Goal: Use online tool/utility

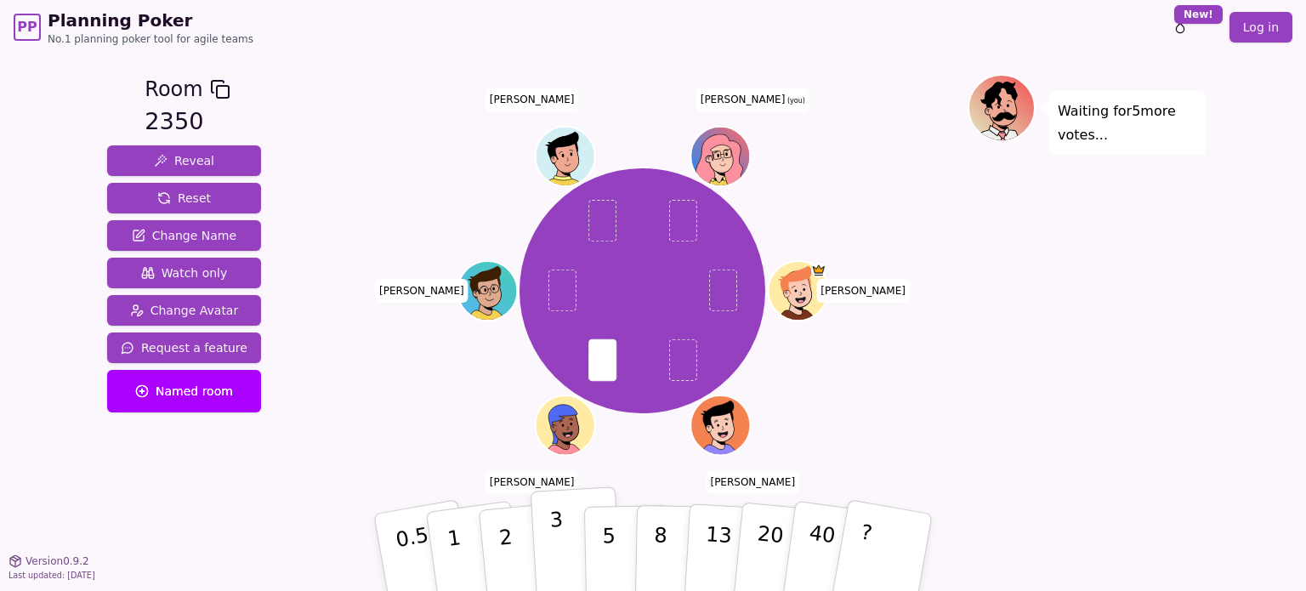
click at [564, 561] on button "3" at bounding box center [576, 552] width 93 height 133
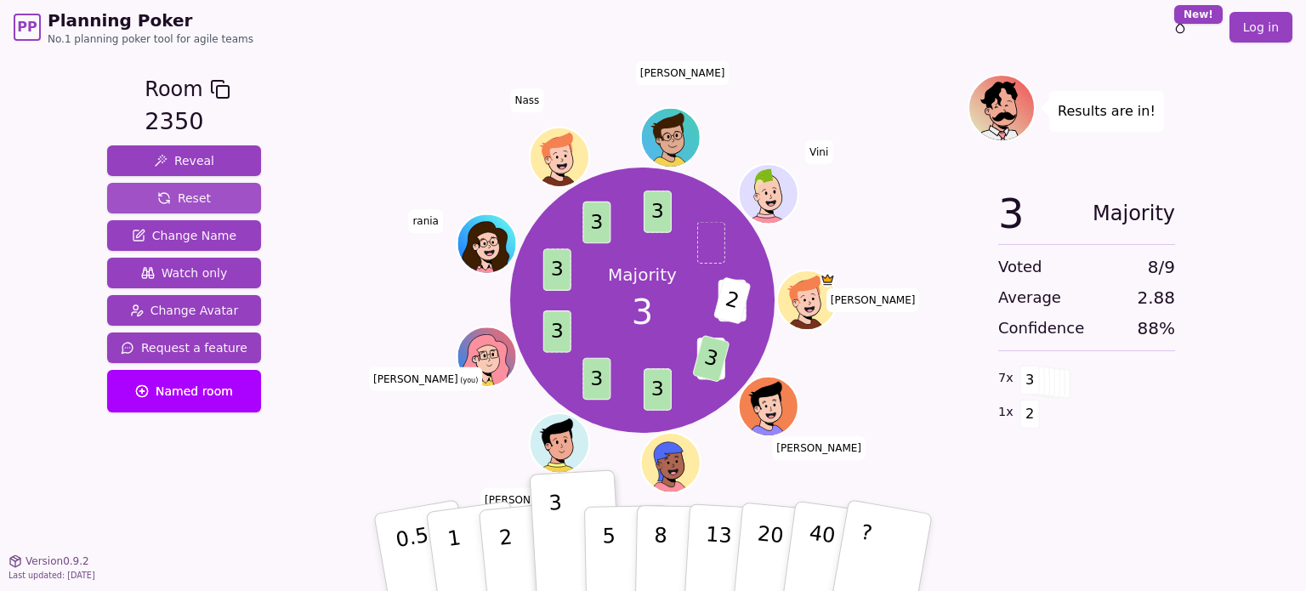
click at [191, 190] on span "Reset" at bounding box center [184, 198] width 54 height 17
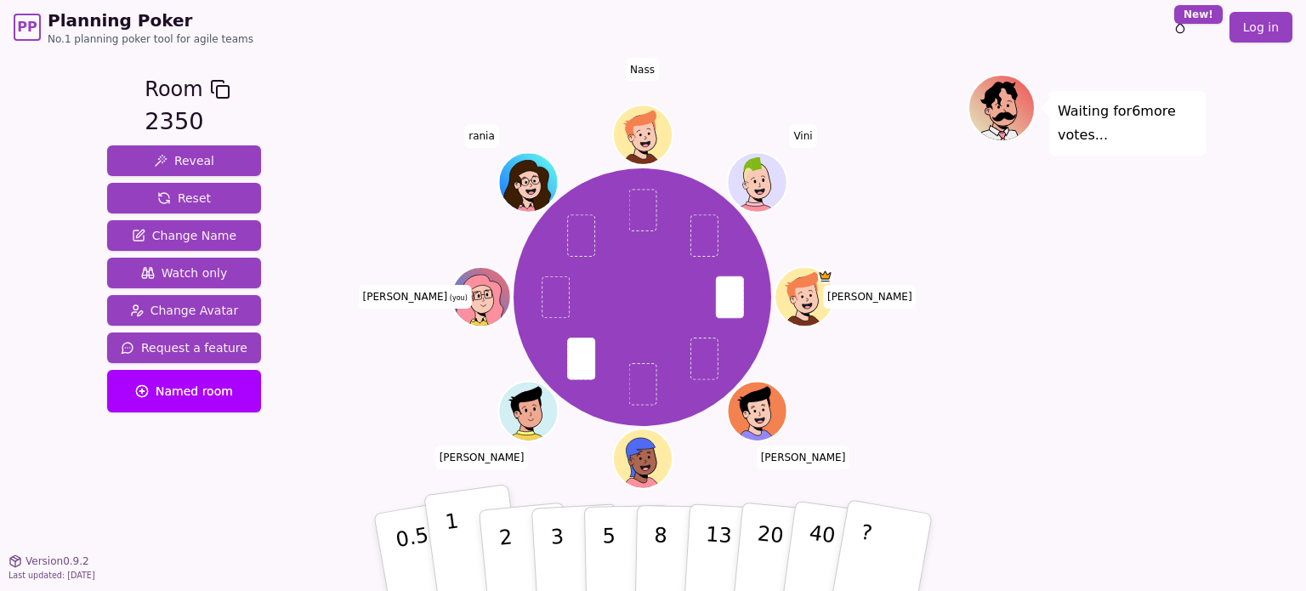
click at [463, 548] on button "1" at bounding box center [473, 553] width 101 height 138
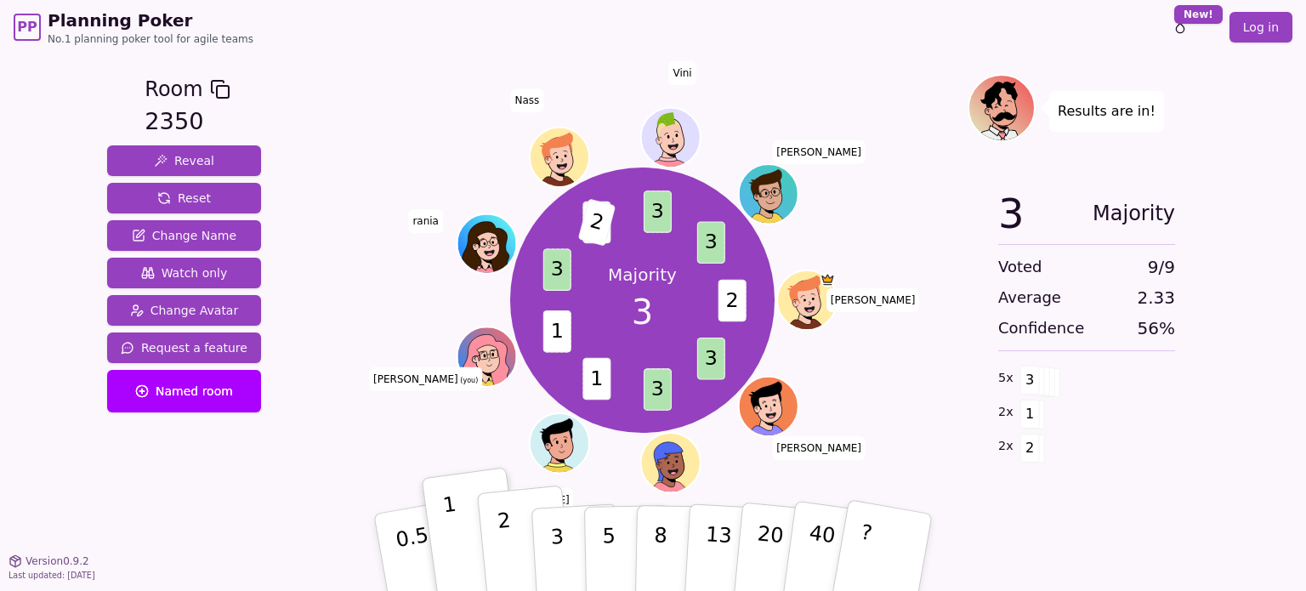
click at [499, 557] on button "2" at bounding box center [525, 552] width 97 height 135
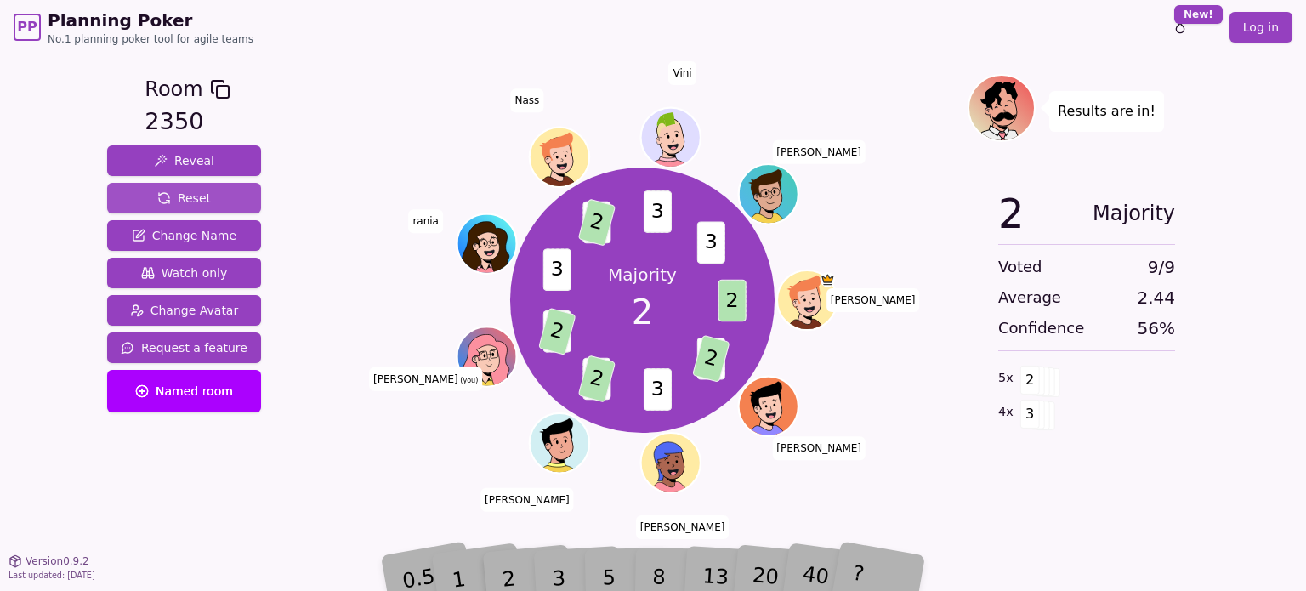
click at [184, 194] on span "Reset" at bounding box center [184, 198] width 54 height 17
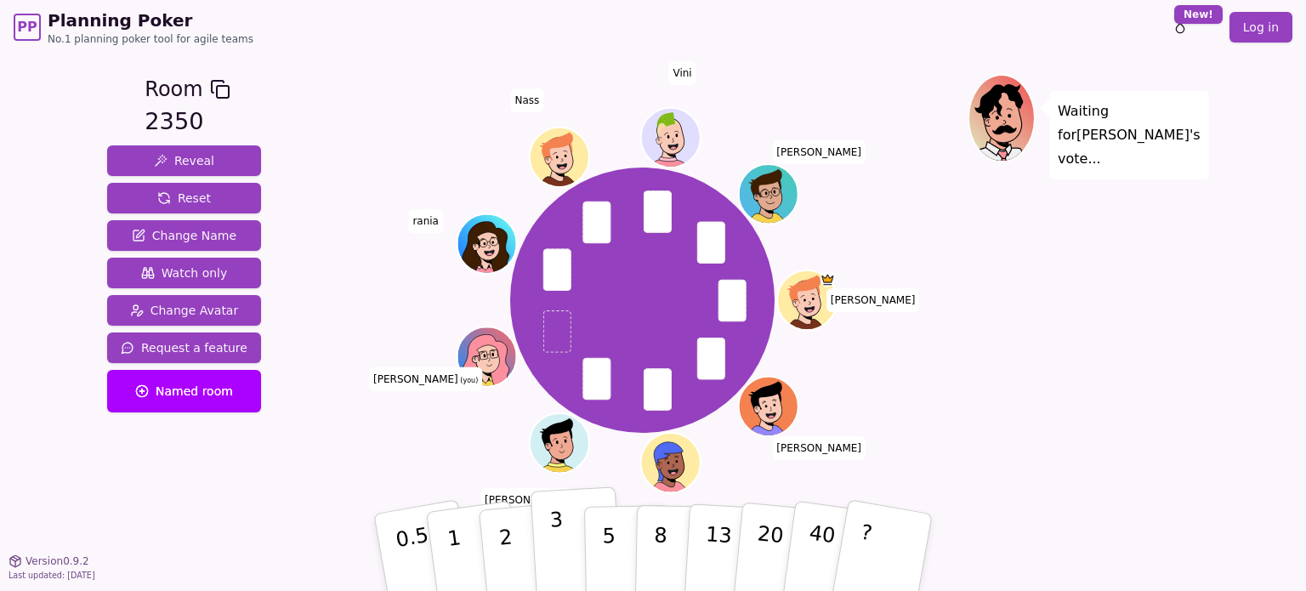
click at [571, 551] on button "3" at bounding box center [576, 552] width 93 height 133
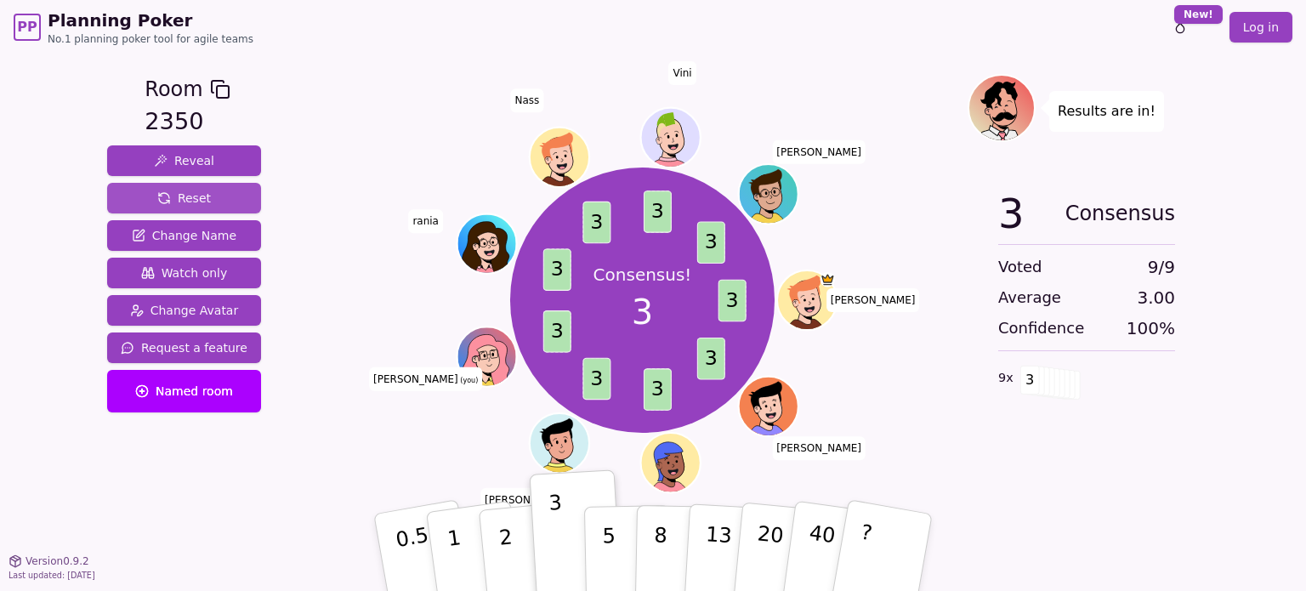
click at [181, 200] on span "Reset" at bounding box center [184, 198] width 54 height 17
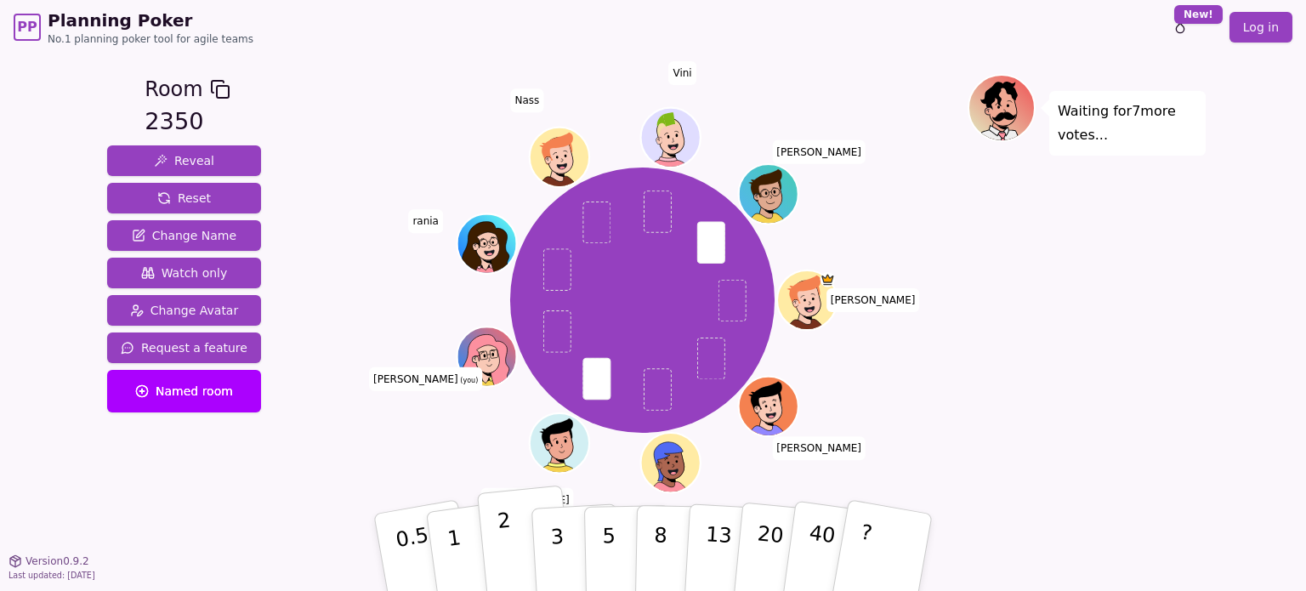
click at [507, 556] on p "2" at bounding box center [507, 554] width 22 height 93
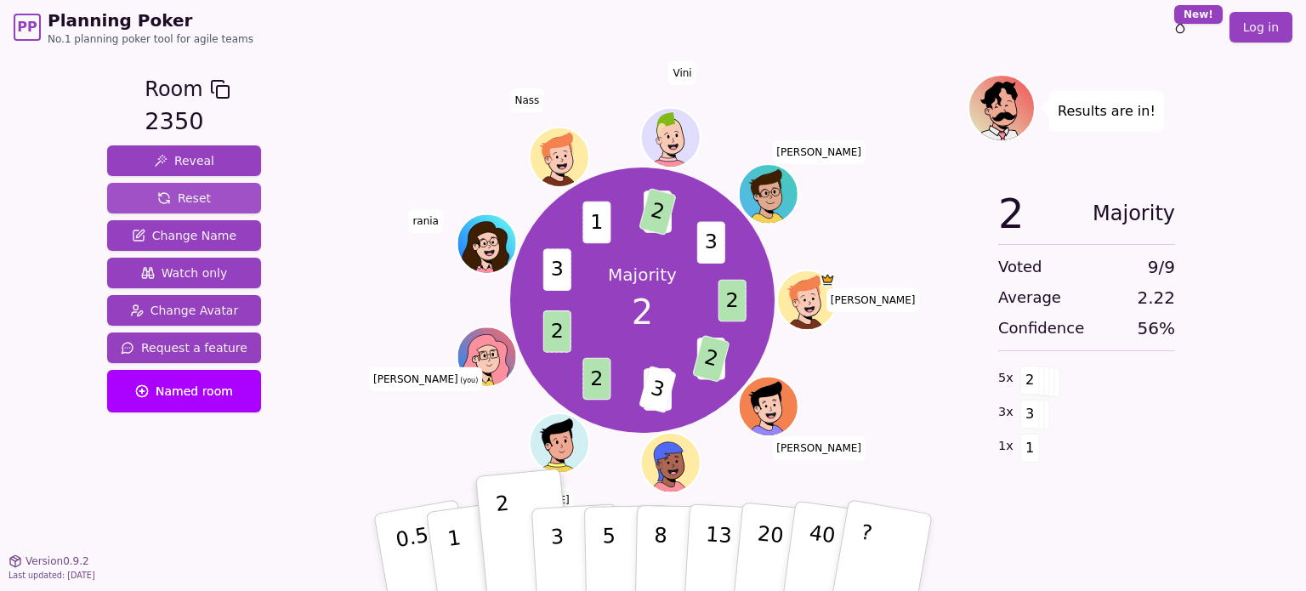
click at [167, 200] on span "Reset" at bounding box center [184, 198] width 54 height 17
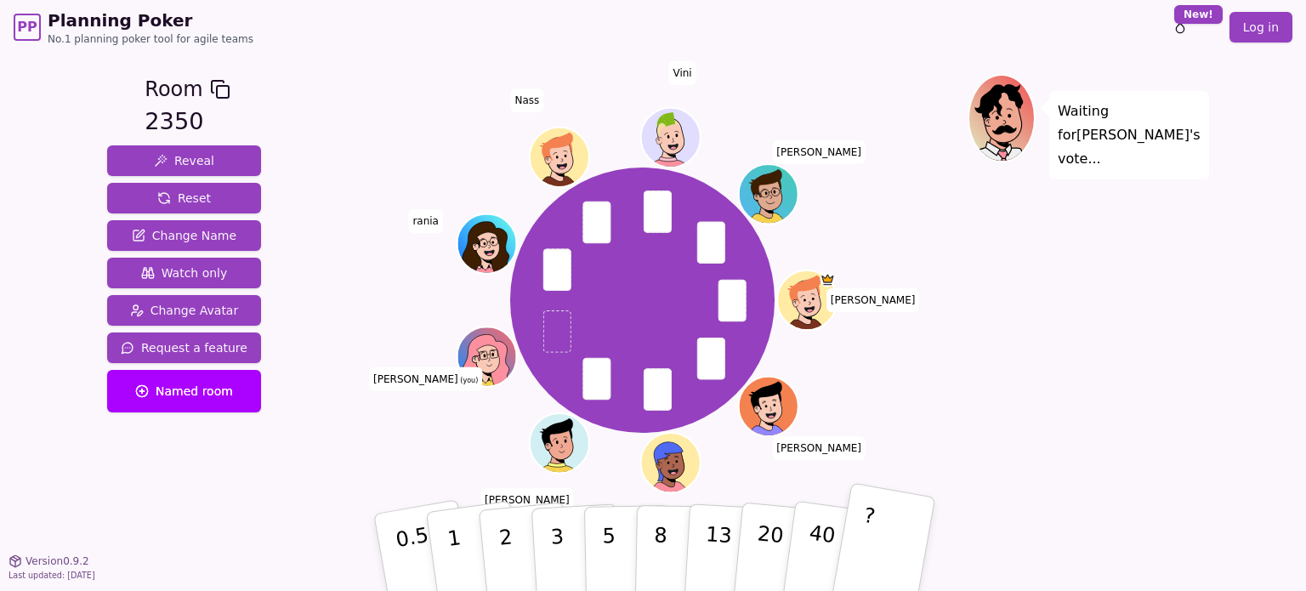
click at [903, 558] on button "?" at bounding box center [883, 552] width 106 height 140
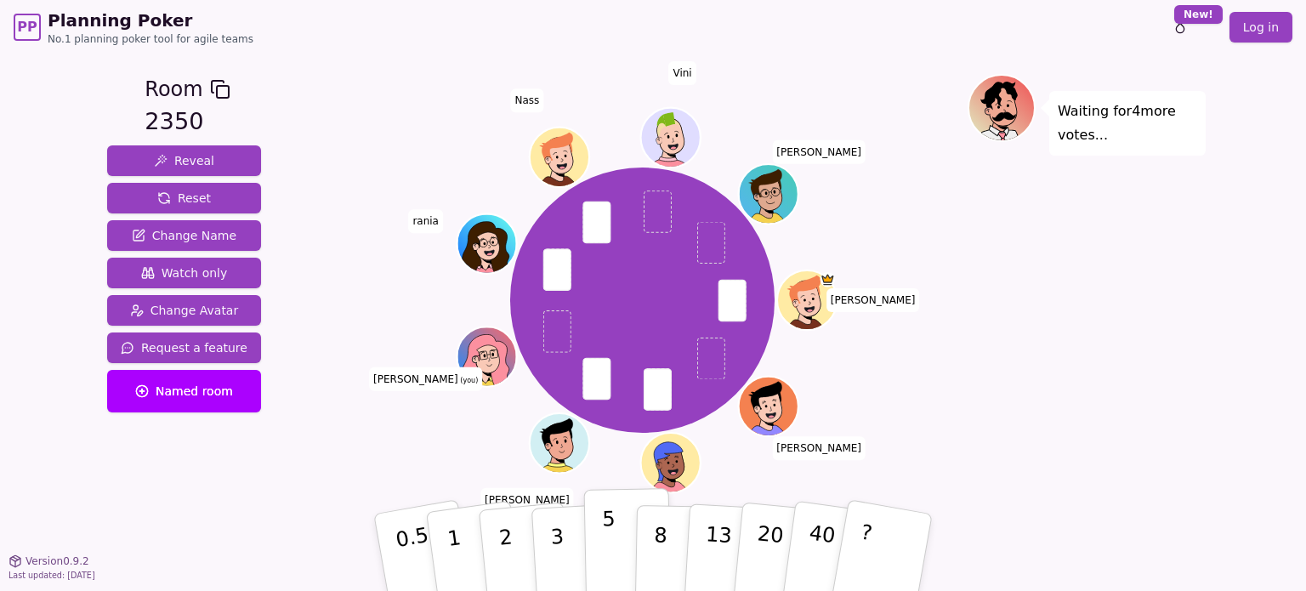
click at [622, 532] on button "5" at bounding box center [628, 552] width 88 height 129
click at [904, 557] on button "?" at bounding box center [883, 552] width 106 height 140
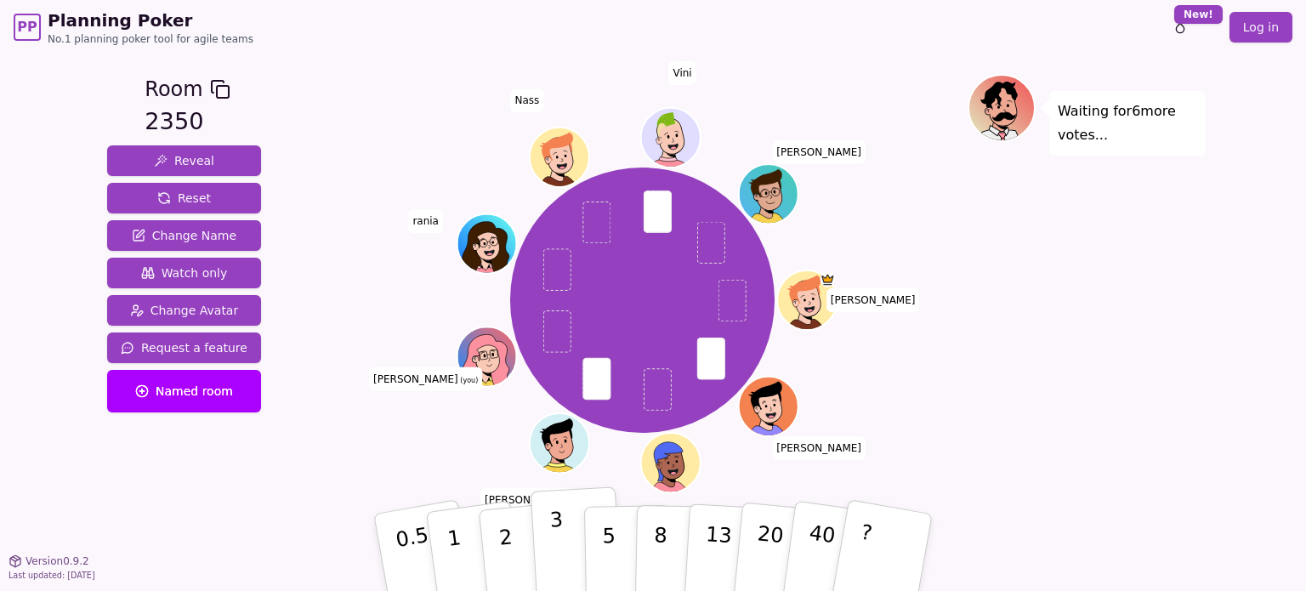
click at [551, 555] on button "3" at bounding box center [576, 552] width 93 height 133
click at [809, 563] on p "40" at bounding box center [820, 551] width 38 height 94
